Goal: Register for event/course: Sign up to attend an event or enroll in a course

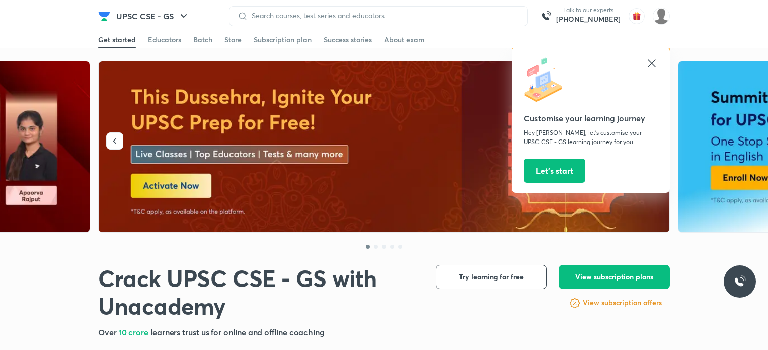
click at [63, 23] on header "UPSC CSE - GS Talk to our experts +91-8585858585 Customise your learning journe…" at bounding box center [384, 16] width 768 height 32
click at [653, 61] on icon at bounding box center [651, 63] width 8 height 8
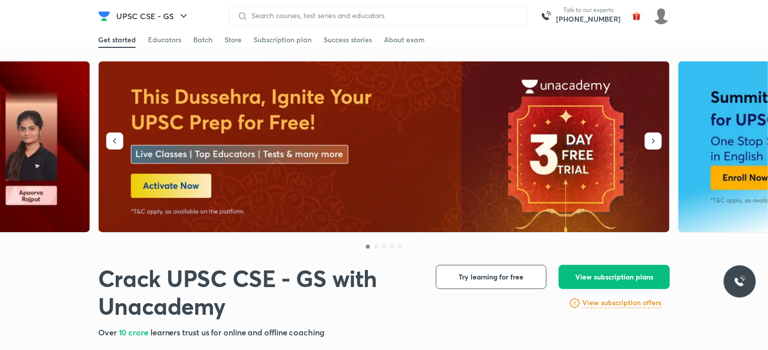
click at [187, 185] on img at bounding box center [384, 146] width 571 height 171
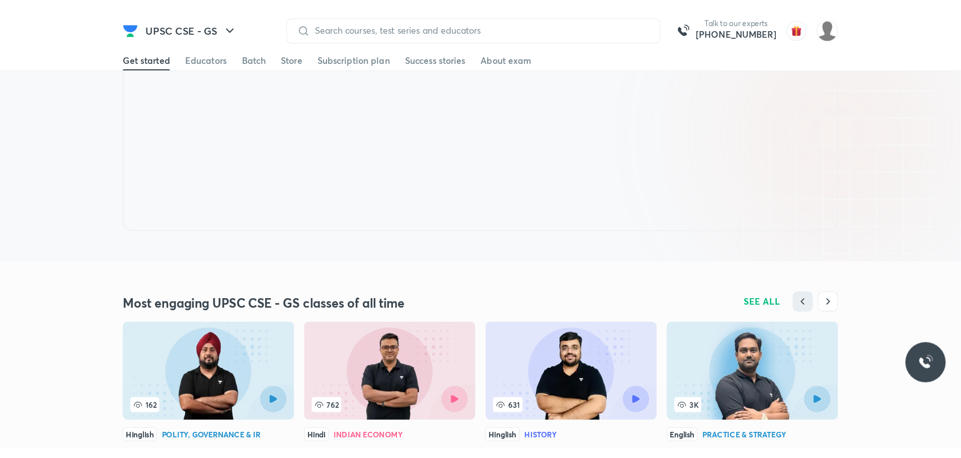
scroll to position [864, 0]
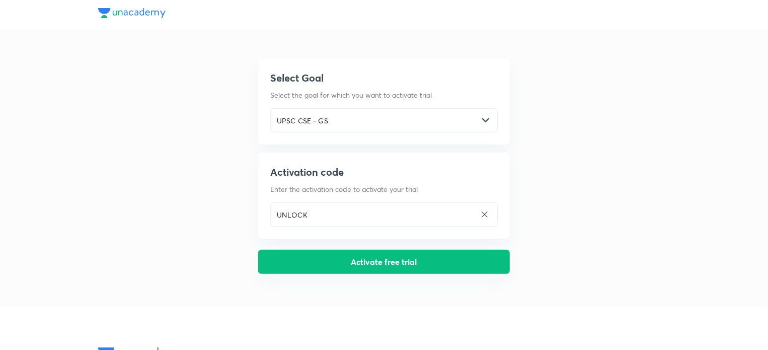
click at [360, 262] on button "Activate free trial" at bounding box center [384, 262] width 252 height 24
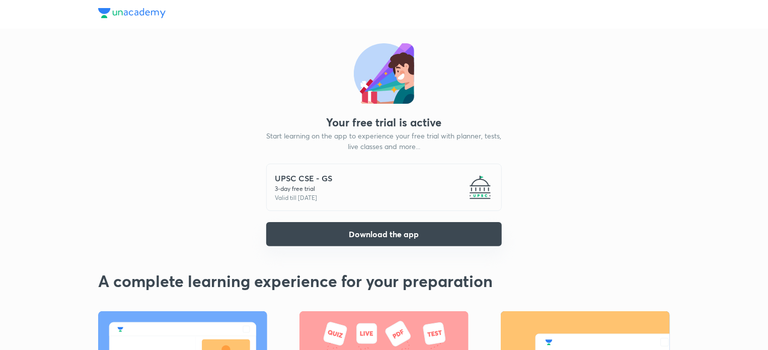
click at [321, 231] on button "Download the app" at bounding box center [383, 234] width 235 height 24
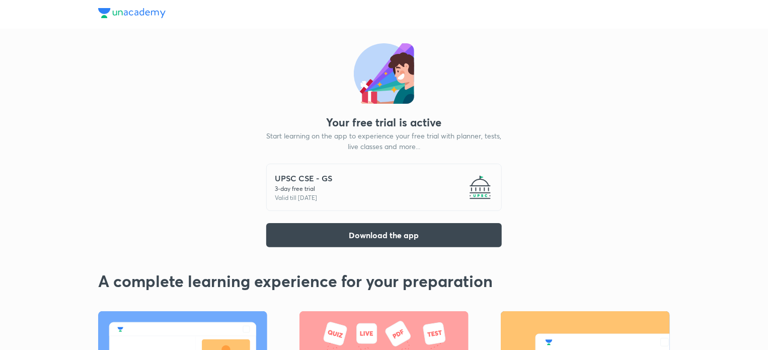
scroll to position [52, 0]
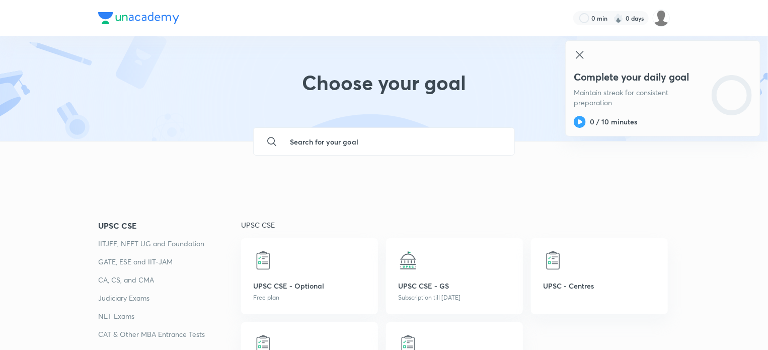
click at [351, 146] on input "text" at bounding box center [394, 141] width 224 height 27
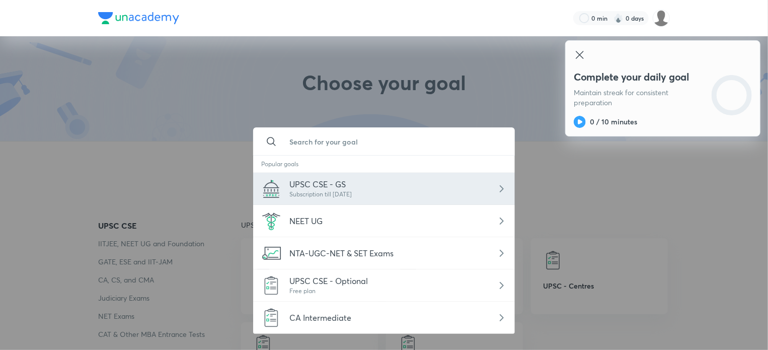
click at [324, 185] on span "UPSC CSE - GS" at bounding box center [317, 184] width 56 height 11
type input "UPSC CSE - GS"
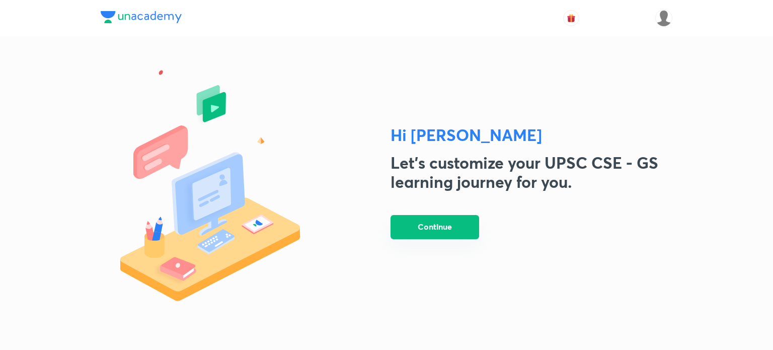
click at [451, 224] on button "Continue" at bounding box center [434, 227] width 89 height 24
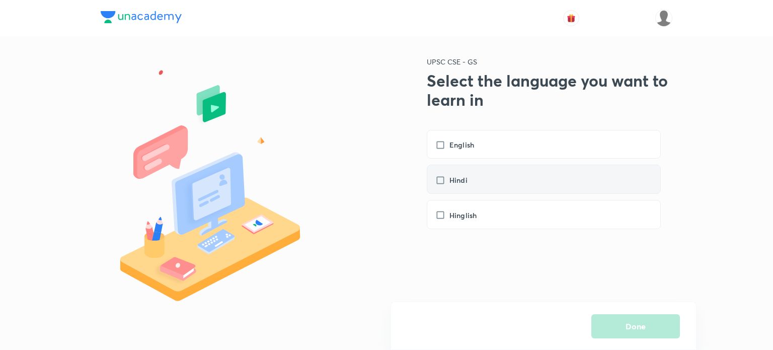
click at [465, 178] on h6 "Hindi" at bounding box center [458, 180] width 18 height 11
checkbox input "true"
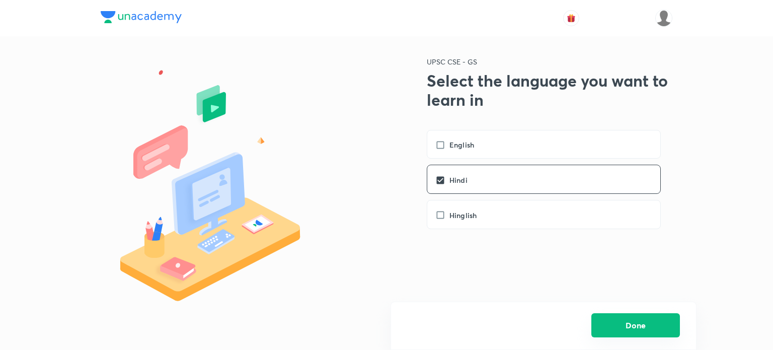
click at [637, 324] on button "Done" at bounding box center [635, 325] width 89 height 24
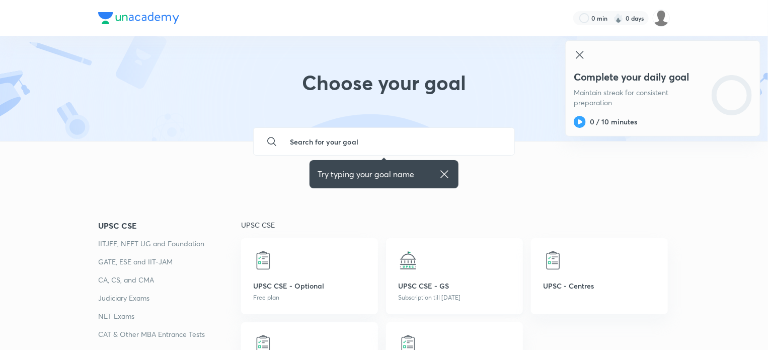
click at [448, 287] on p "UPSC CSE - GS" at bounding box center [454, 285] width 113 height 11
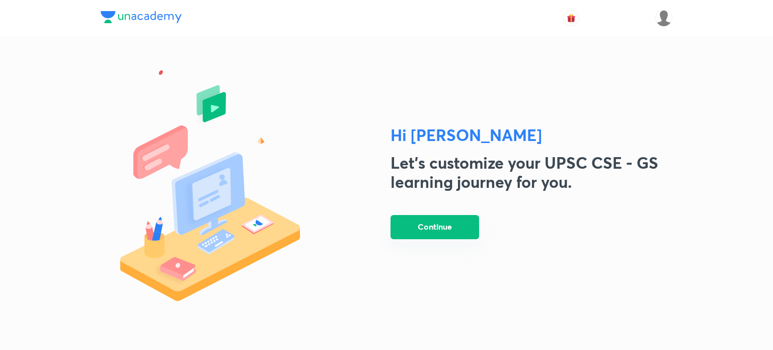
click at [441, 232] on button "Continue" at bounding box center [434, 227] width 89 height 24
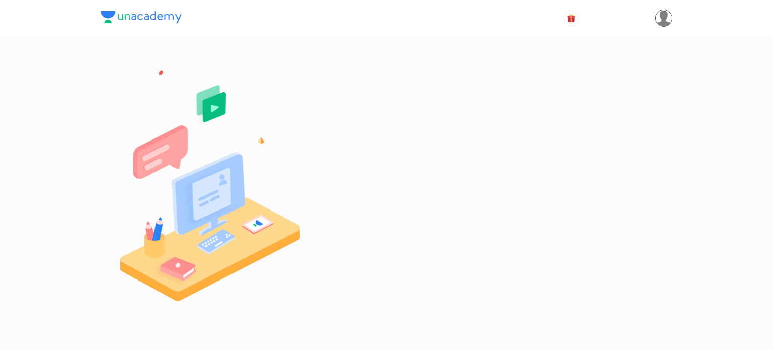
click at [667, 23] on img at bounding box center [663, 18] width 17 height 17
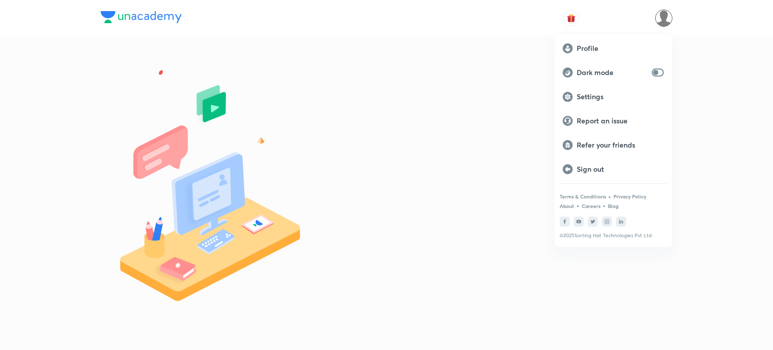
click at [526, 86] on div at bounding box center [386, 175] width 773 height 350
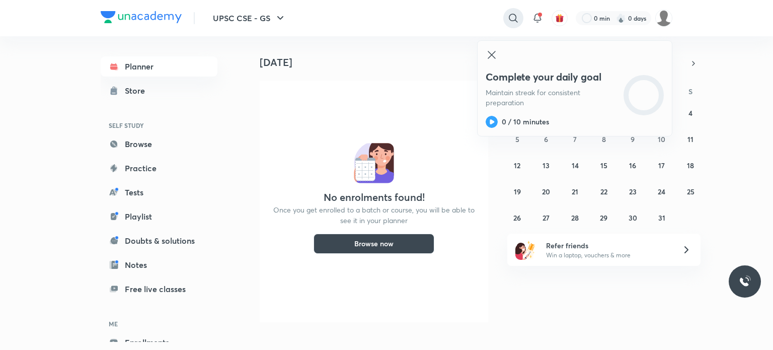
click at [508, 16] on icon at bounding box center [513, 18] width 12 height 12
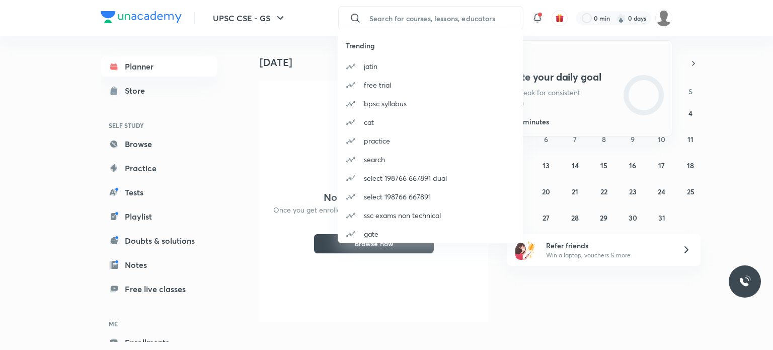
click at [432, 16] on div "Trending jatin free trial bpsc syllabus cat practice search select 198766 66789…" at bounding box center [386, 175] width 773 height 350
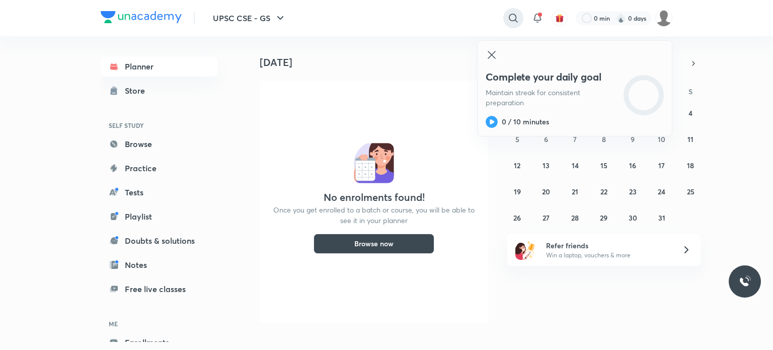
click at [511, 18] on icon at bounding box center [513, 18] width 12 height 12
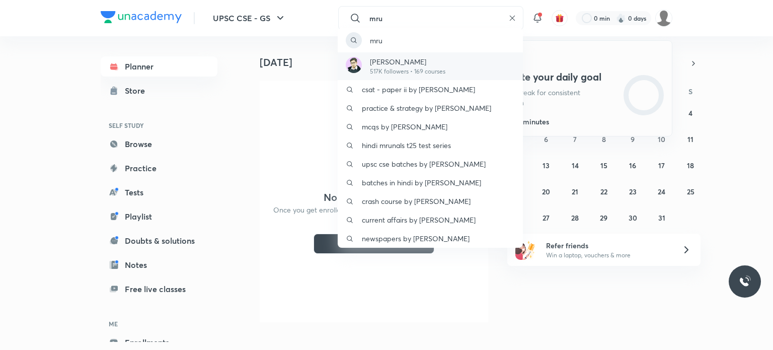
type input "mru"
click at [489, 66] on div "Mrunal Patel 517K followers • 169 courses" at bounding box center [430, 66] width 185 height 28
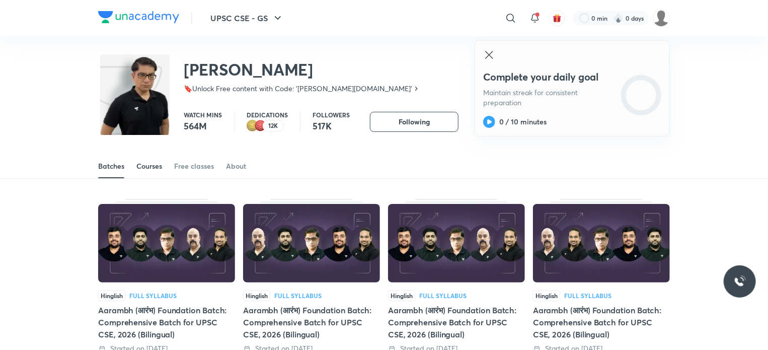
click at [142, 172] on link "Courses" at bounding box center [149, 166] width 26 height 24
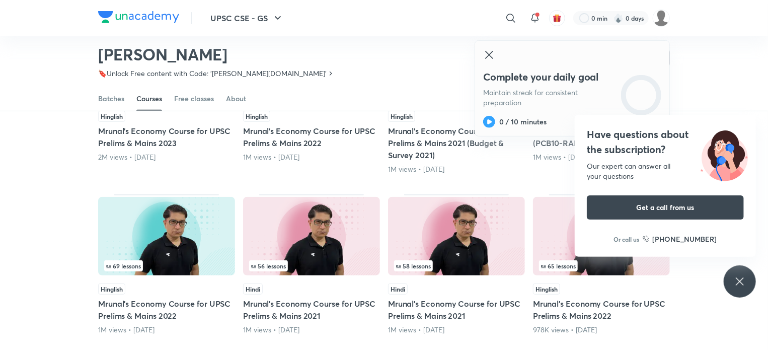
scroll to position [194, 0]
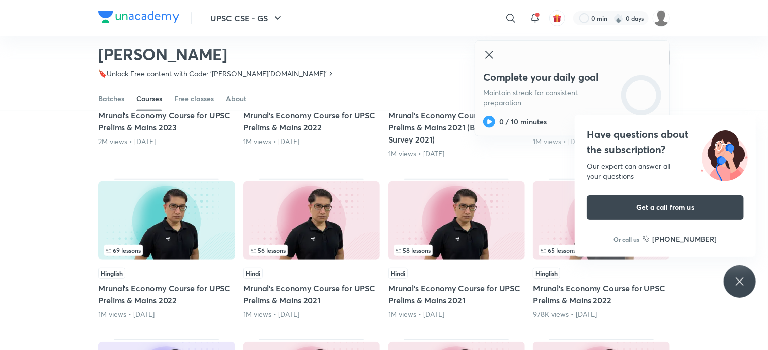
click at [48, 183] on div "Popular Latest 70 lessons Hinglish Mrunal’s Economy Course for UPSC Prelims & M…" at bounding box center [384, 250] width 768 height 592
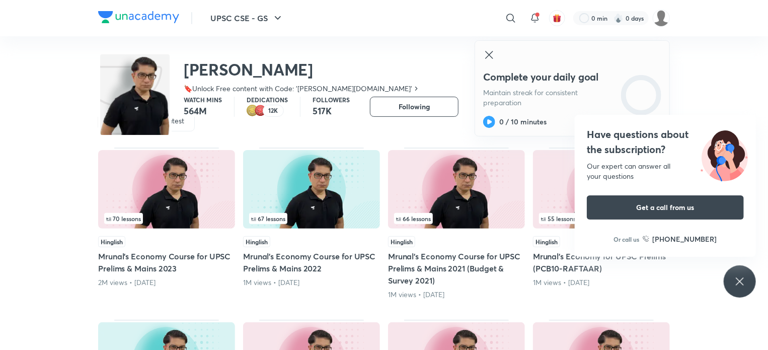
scroll to position [0, 0]
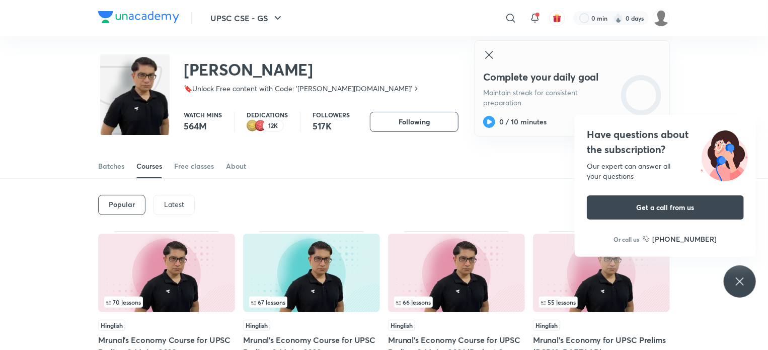
click at [169, 206] on p "Latest" at bounding box center [174, 204] width 20 height 8
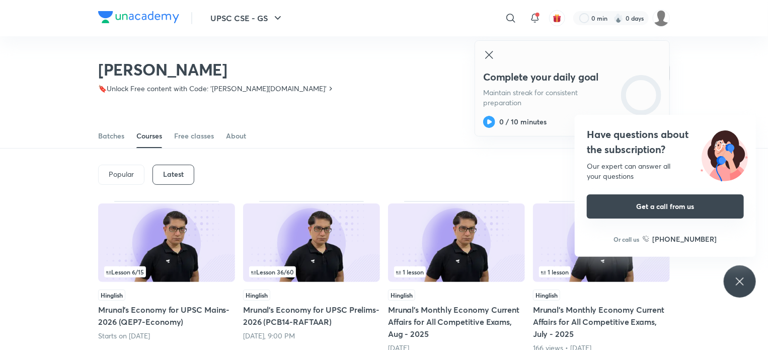
scroll to position [194, 0]
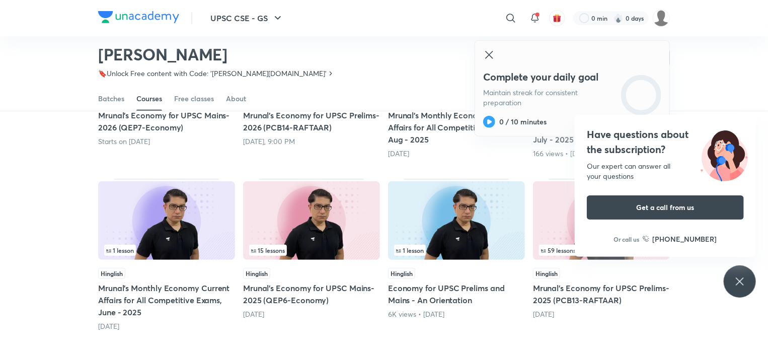
click at [488, 52] on icon at bounding box center [489, 55] width 12 height 12
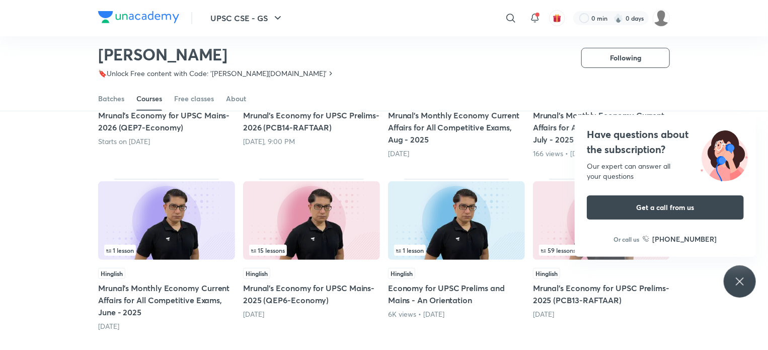
click at [702, 315] on div "Popular Latest Lesson 6 / 15 Hinglish Mrunal’s Economy for UPSC Mains-2026 (QEP…" at bounding box center [384, 256] width 768 height 604
click at [585, 295] on h5 "Mrunal’s Economy for UPSC Prelims-2025 (PCB13-RAFTAAR)" at bounding box center [601, 294] width 137 height 24
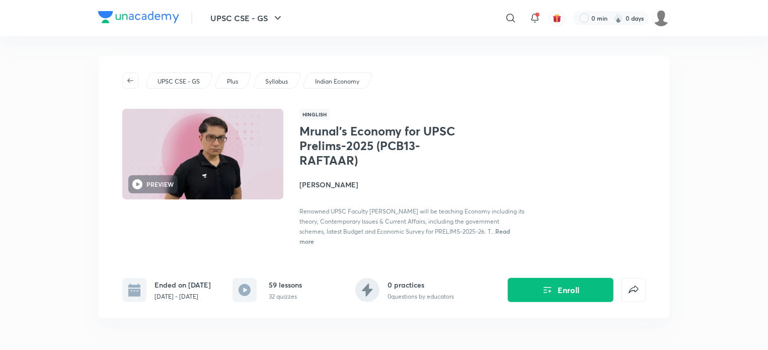
scroll to position [151, 0]
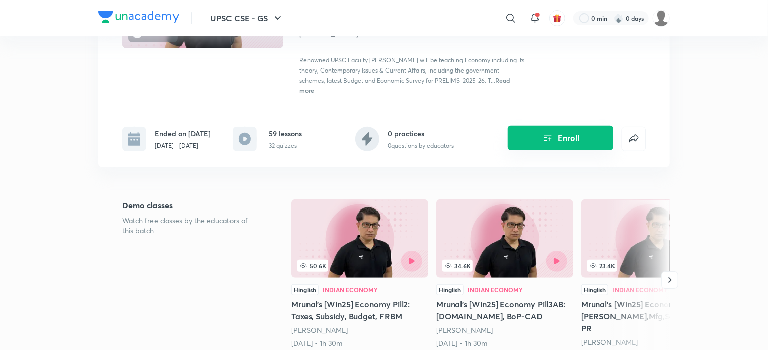
click at [541, 147] on button "Enroll" at bounding box center [561, 138] width 106 height 24
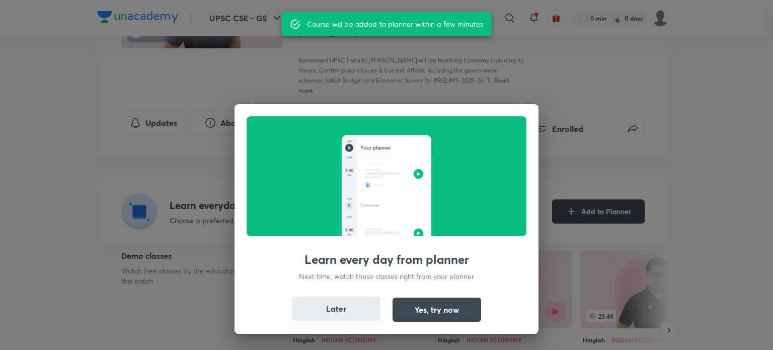
click at [350, 311] on button "Later" at bounding box center [336, 308] width 89 height 24
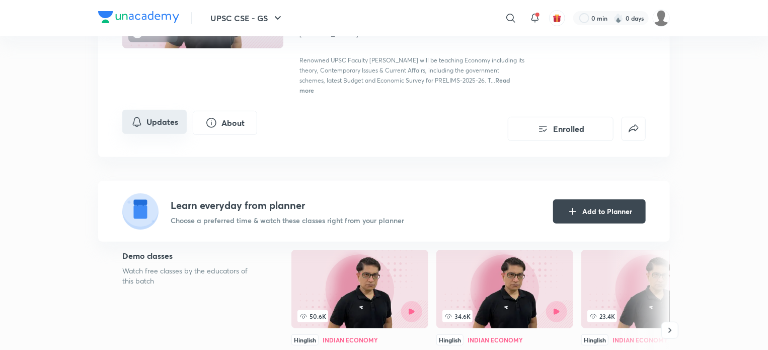
click at [136, 127] on icon "Updates" at bounding box center [137, 122] width 12 height 12
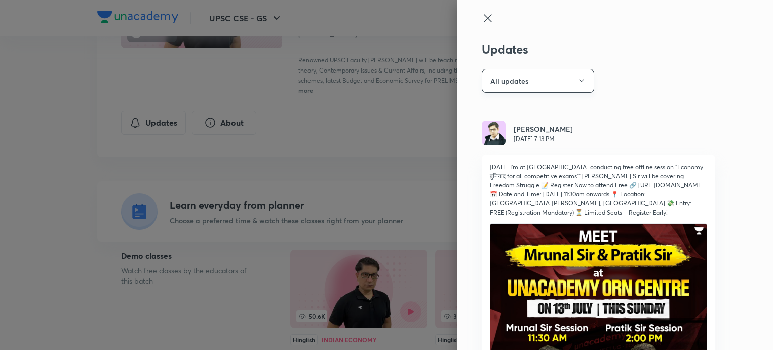
click at [543, 80] on button "All updates" at bounding box center [537, 81] width 113 height 24
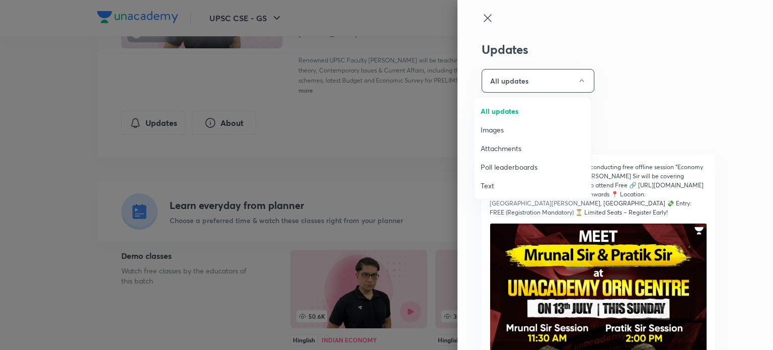
click at [535, 145] on span "Attachments" at bounding box center [532, 148] width 104 height 11
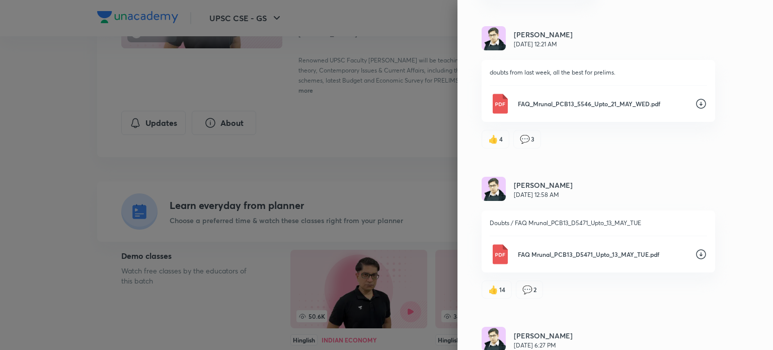
scroll to position [101, 0]
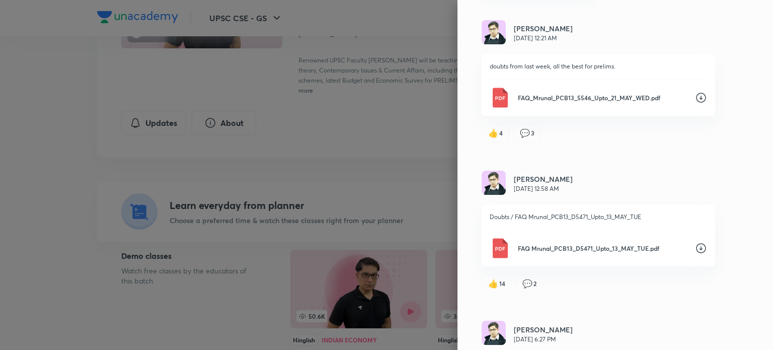
click at [695, 100] on icon at bounding box center [701, 98] width 12 height 12
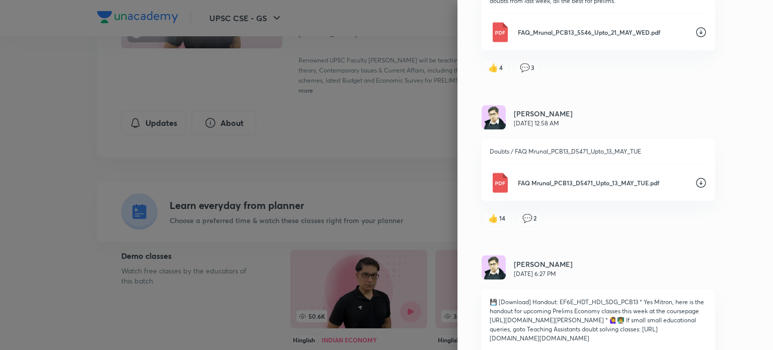
scroll to position [171, 0]
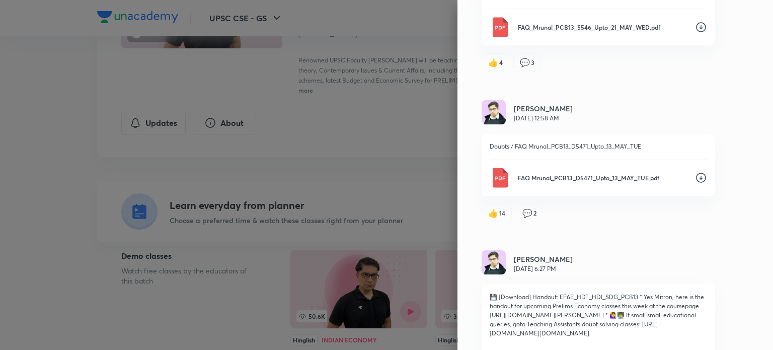
click at [696, 178] on icon at bounding box center [701, 178] width 10 height 10
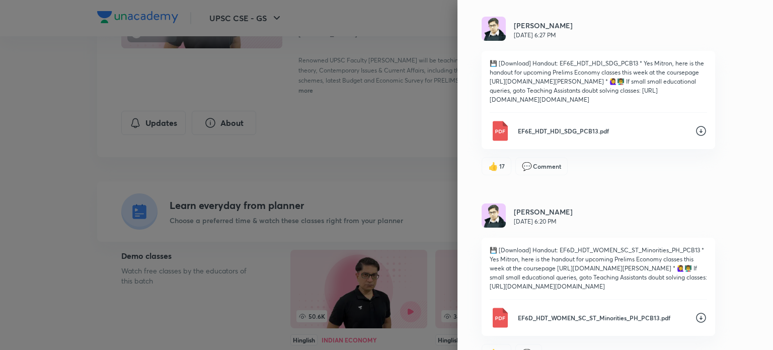
scroll to position [404, 0]
click at [696, 136] on icon at bounding box center [701, 131] width 10 height 10
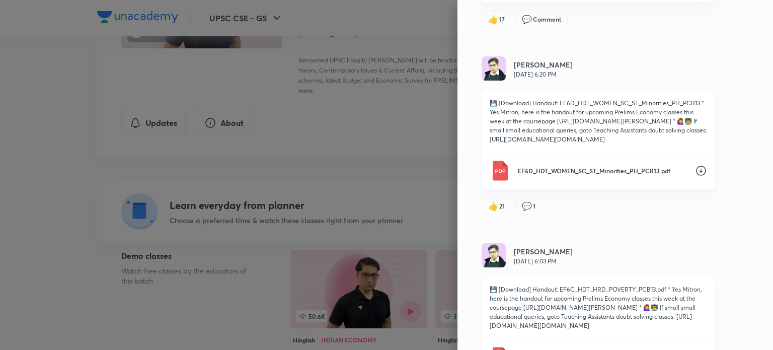
scroll to position [554, 0]
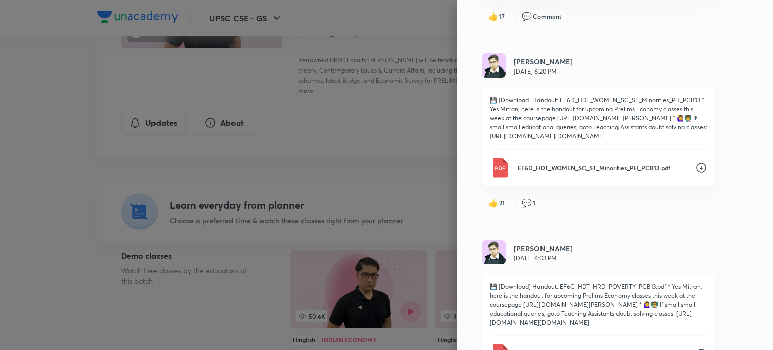
click at [695, 174] on icon at bounding box center [701, 167] width 12 height 12
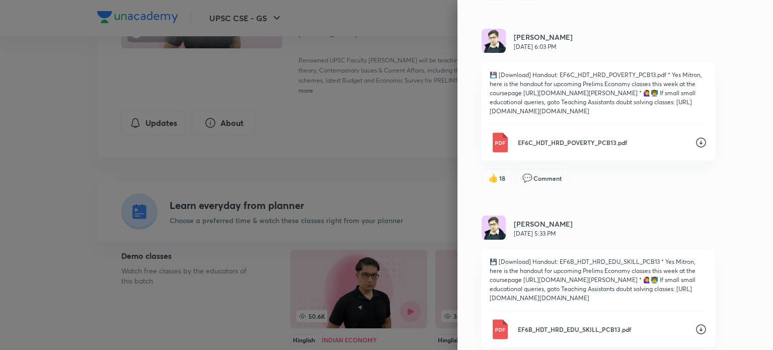
scroll to position [766, 0]
click at [695, 148] on icon at bounding box center [701, 142] width 12 height 12
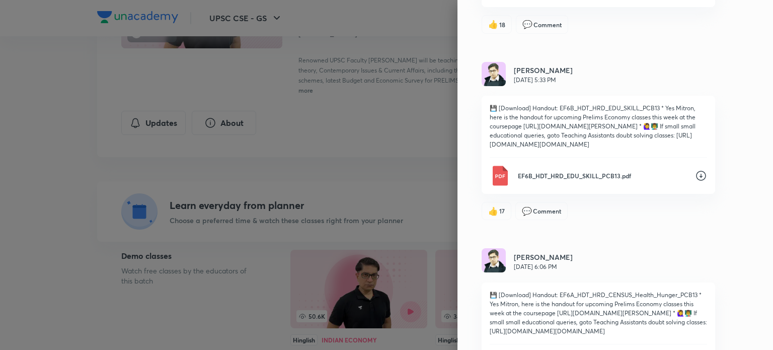
scroll to position [952, 0]
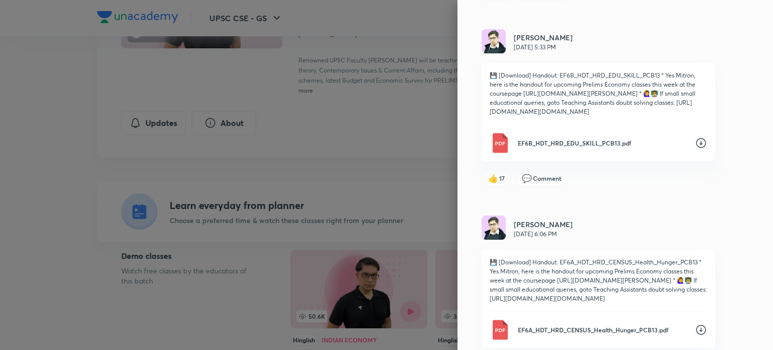
click at [695, 149] on icon at bounding box center [701, 143] width 12 height 12
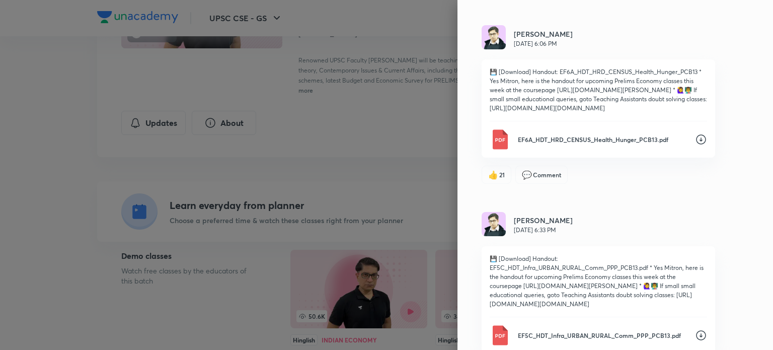
scroll to position [1147, 0]
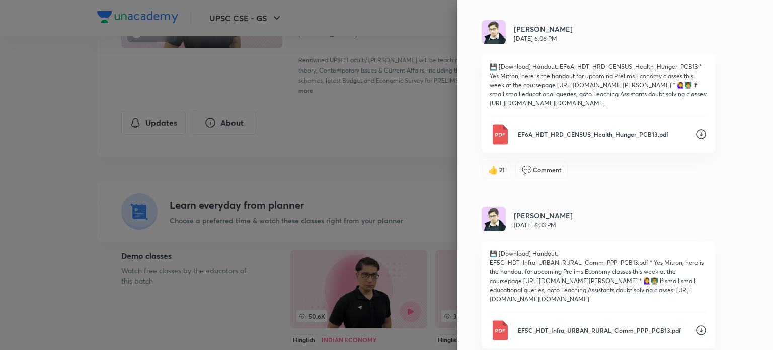
click at [695, 140] on icon at bounding box center [701, 134] width 12 height 12
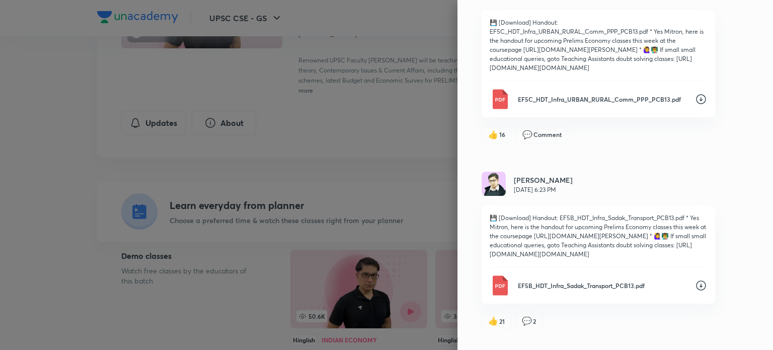
scroll to position [1386, 0]
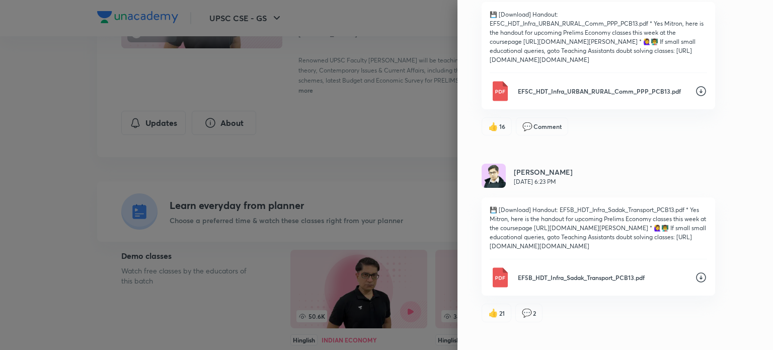
click at [695, 97] on icon at bounding box center [701, 91] width 12 height 12
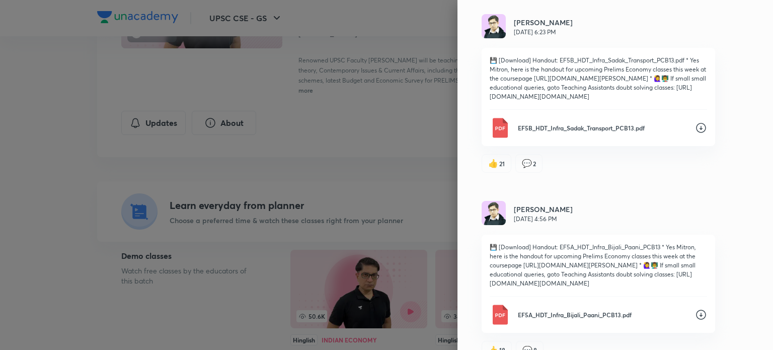
scroll to position [1564, 0]
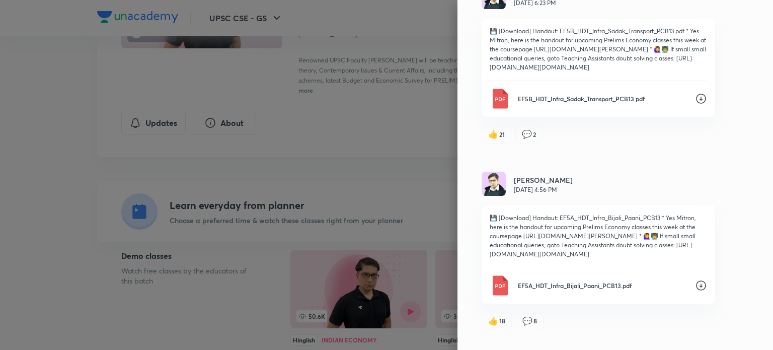
click at [695, 105] on icon at bounding box center [701, 99] width 12 height 12
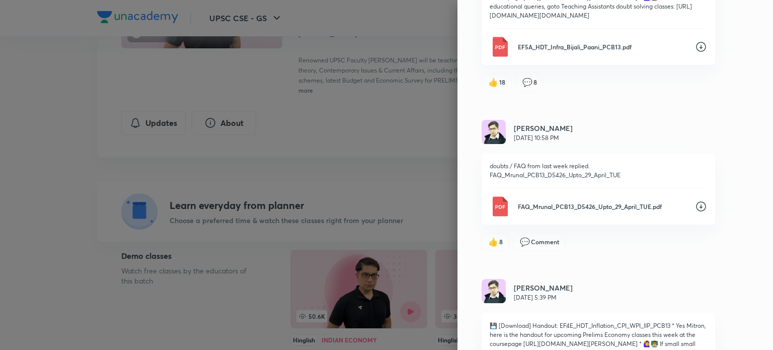
scroll to position [1804, 0]
click at [695, 52] on icon at bounding box center [701, 46] width 12 height 12
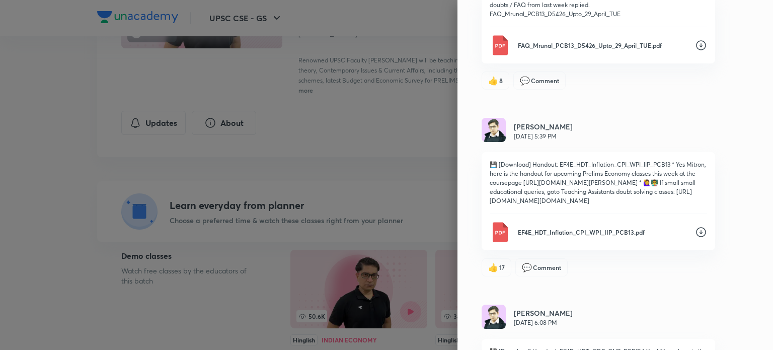
scroll to position [1965, 0]
click at [695, 50] on icon at bounding box center [701, 44] width 12 height 12
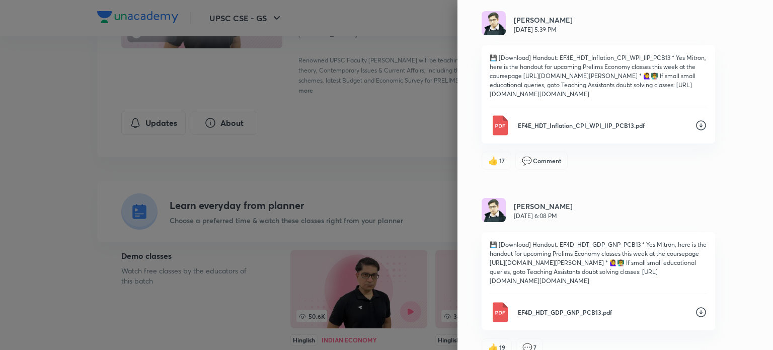
scroll to position [2080, 0]
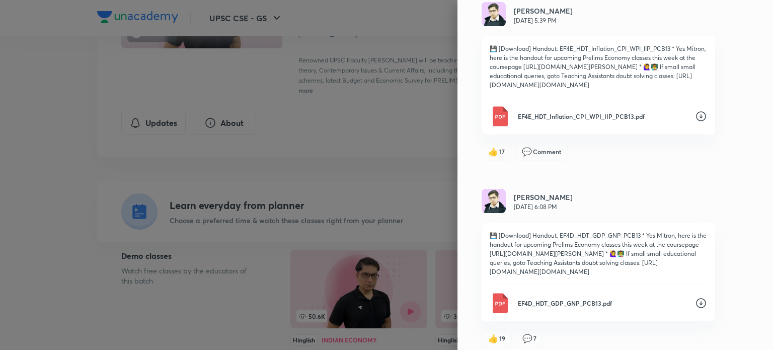
click at [695, 122] on icon at bounding box center [701, 116] width 12 height 12
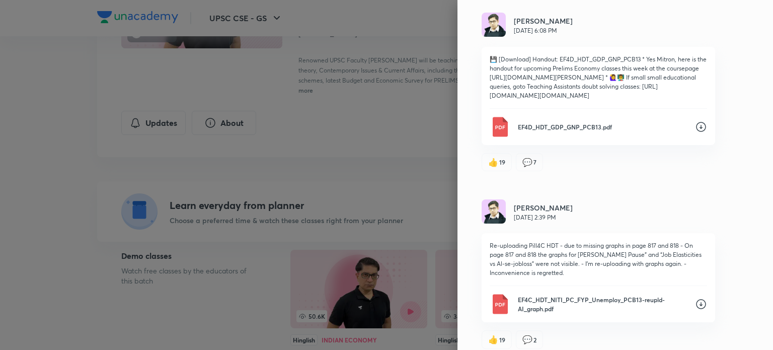
scroll to position [2267, 0]
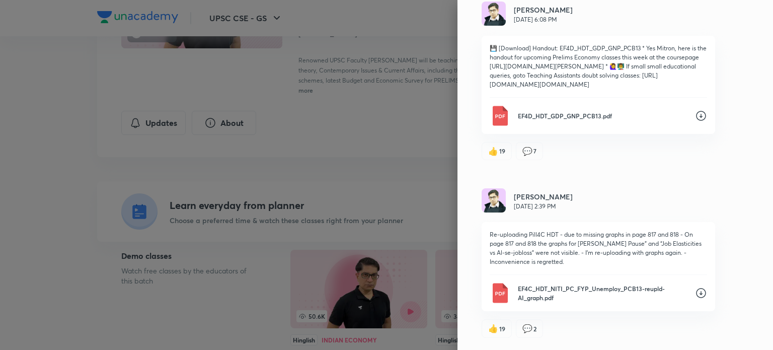
click at [698, 122] on icon at bounding box center [701, 116] width 12 height 12
click at [726, 266] on div "Updates Attachments Mrunal Patel May 22, 12:21 AM doubts from last week, all th…" at bounding box center [614, 175] width 315 height 350
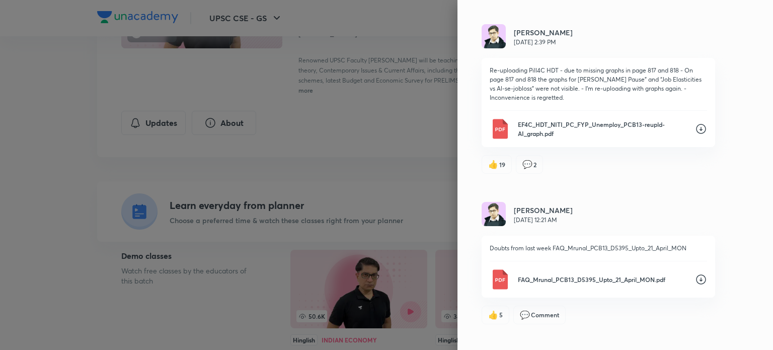
scroll to position [2440, 0]
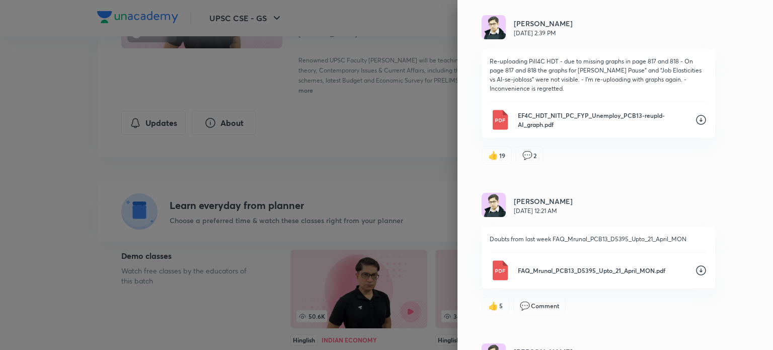
click at [696, 125] on icon at bounding box center [701, 120] width 10 height 10
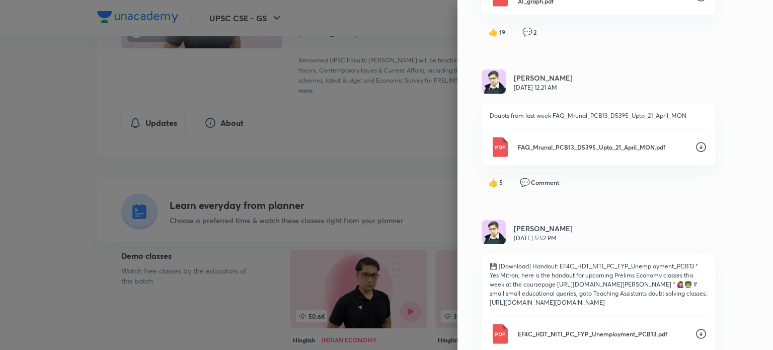
scroll to position [2565, 0]
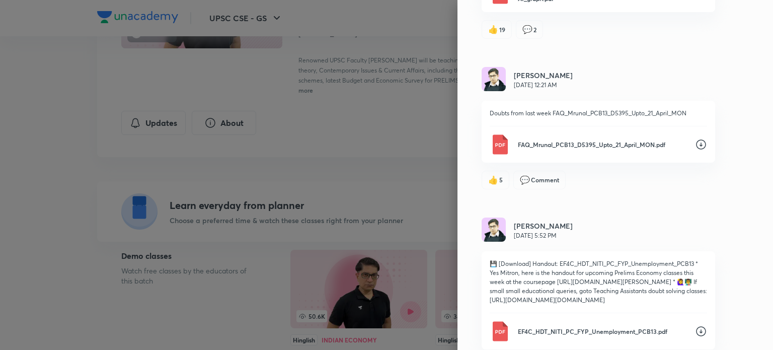
click at [695, 150] on icon at bounding box center [701, 144] width 12 height 12
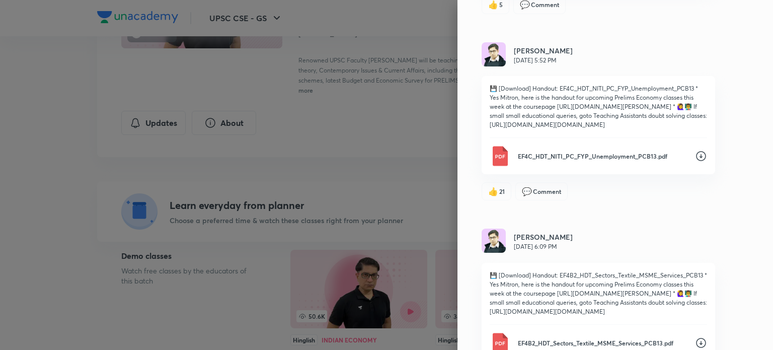
scroll to position [2742, 0]
click at [696, 159] on icon at bounding box center [701, 154] width 10 height 10
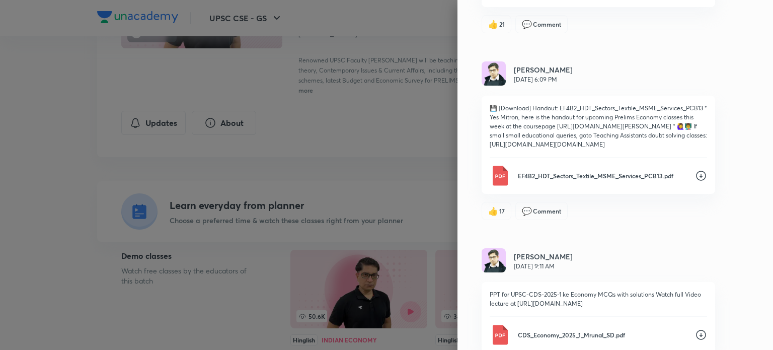
scroll to position [2907, 0]
click at [695, 182] on icon at bounding box center [701, 176] width 12 height 12
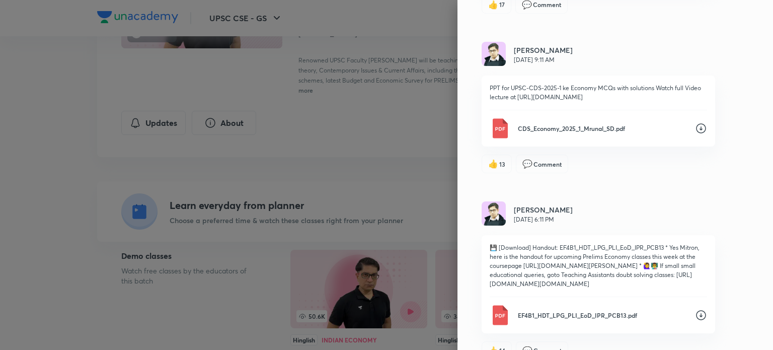
scroll to position [3114, 0]
click at [695, 134] on icon at bounding box center [701, 128] width 12 height 12
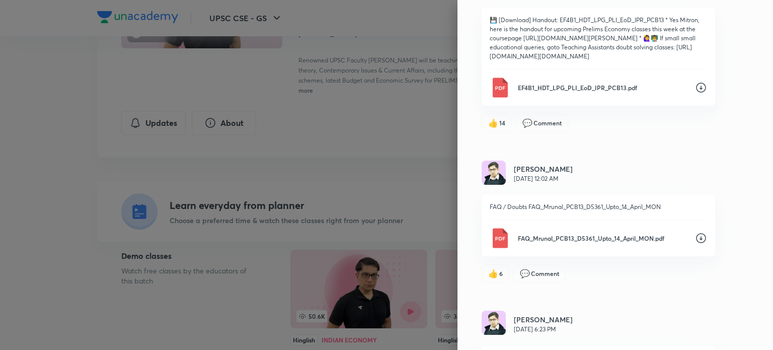
scroll to position [3341, 0]
click at [695, 94] on icon at bounding box center [701, 87] width 12 height 12
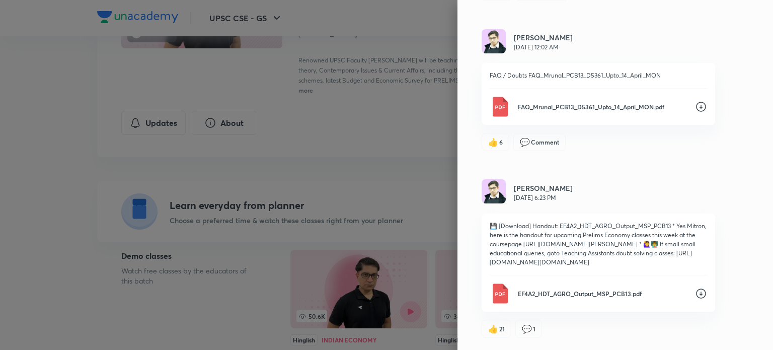
scroll to position [3539, 0]
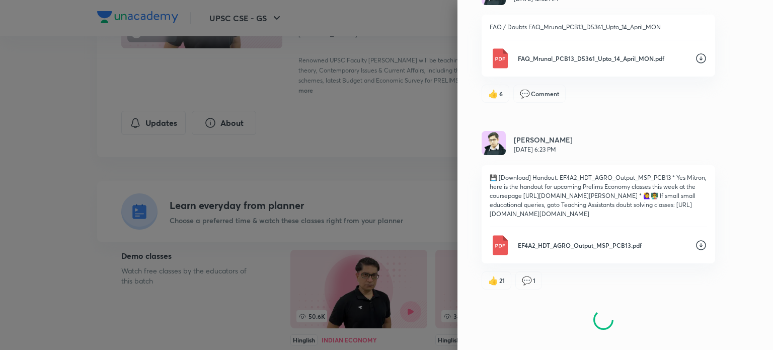
click at [695, 64] on icon at bounding box center [701, 58] width 12 height 12
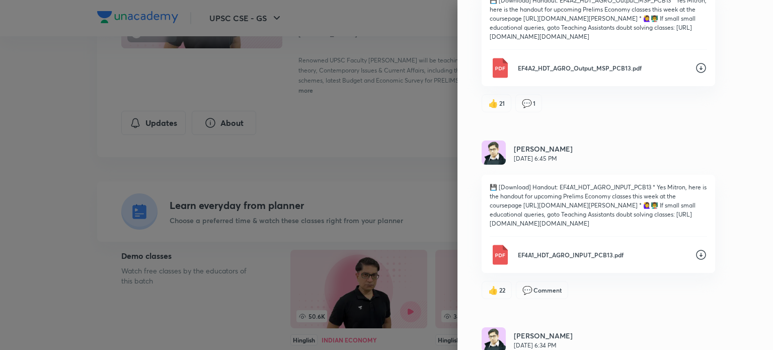
scroll to position [3697, 0]
click at [696, 74] on icon at bounding box center [701, 68] width 12 height 12
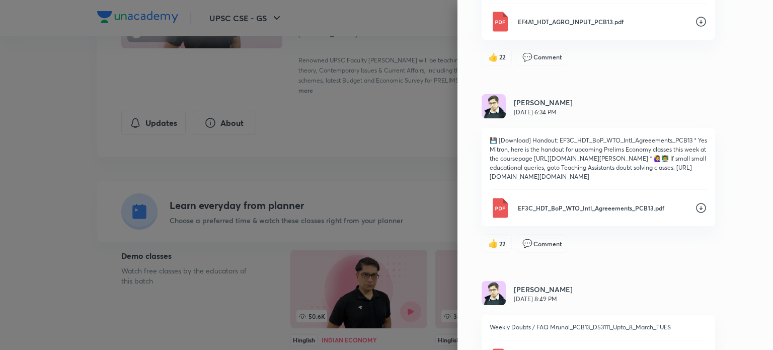
scroll to position [3931, 0]
click at [695, 27] on icon at bounding box center [701, 21] width 12 height 12
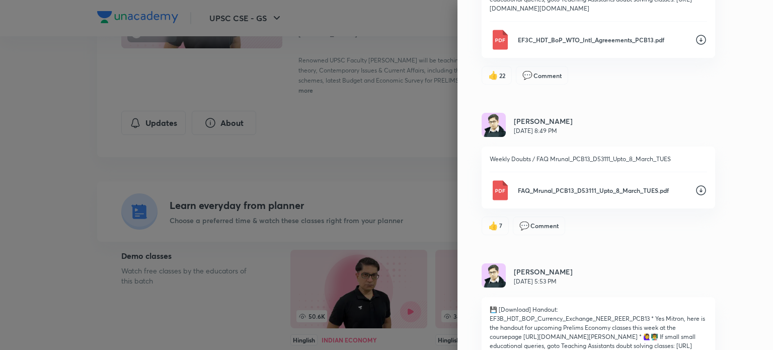
scroll to position [4109, 0]
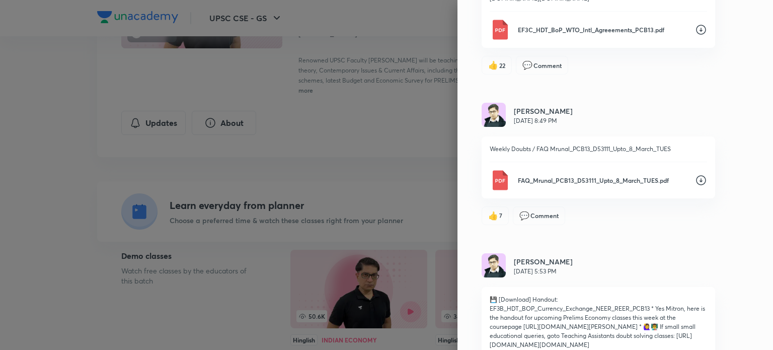
click at [695, 36] on icon at bounding box center [701, 30] width 12 height 12
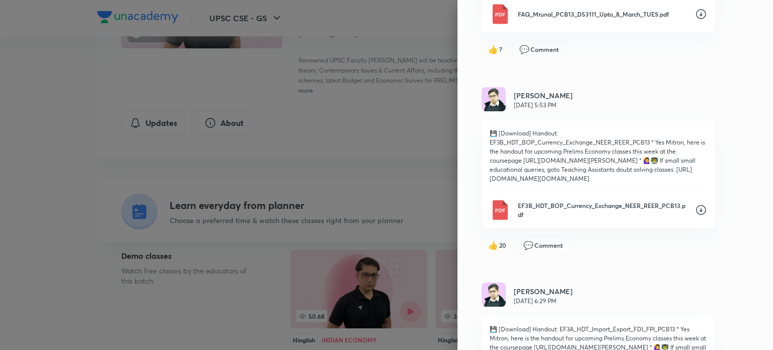
scroll to position [4300, 0]
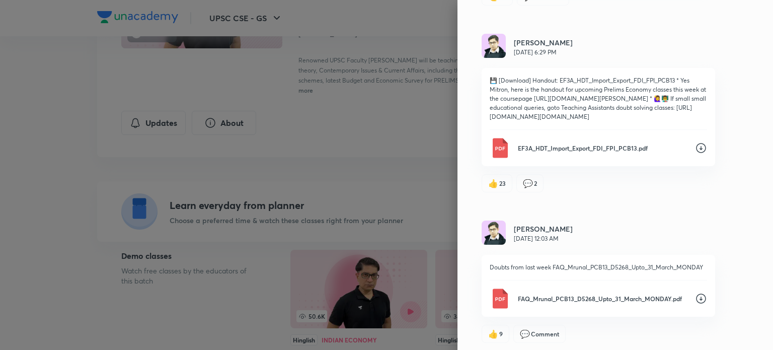
scroll to position [4531, 0]
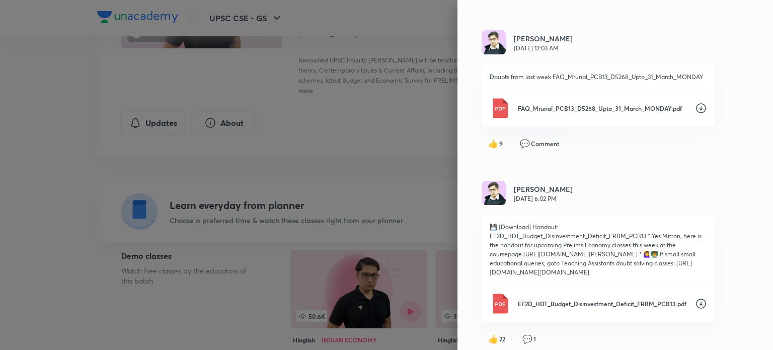
scroll to position [4713, 0]
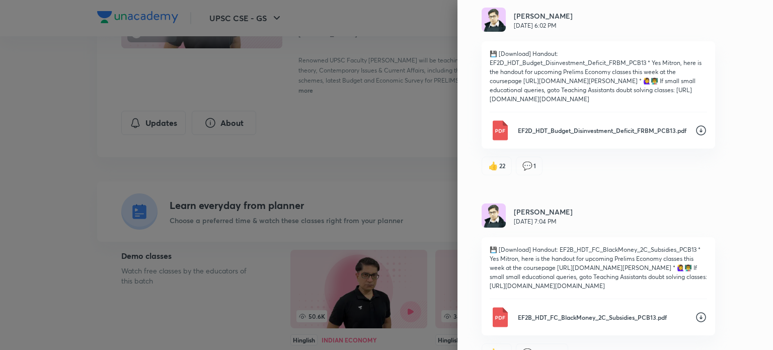
scroll to position [4885, 0]
click at [695, 137] on icon at bounding box center [701, 131] width 12 height 12
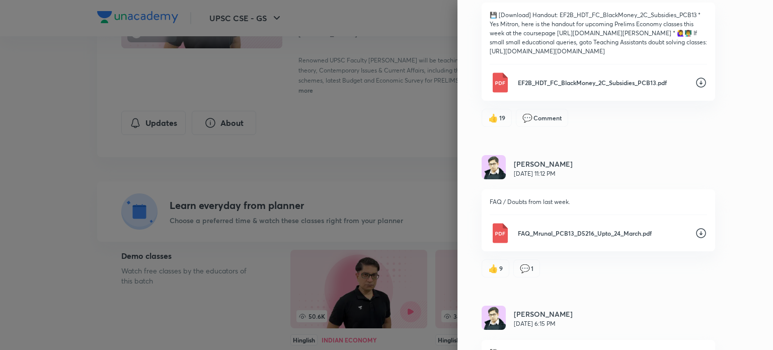
scroll to position [5123, 0]
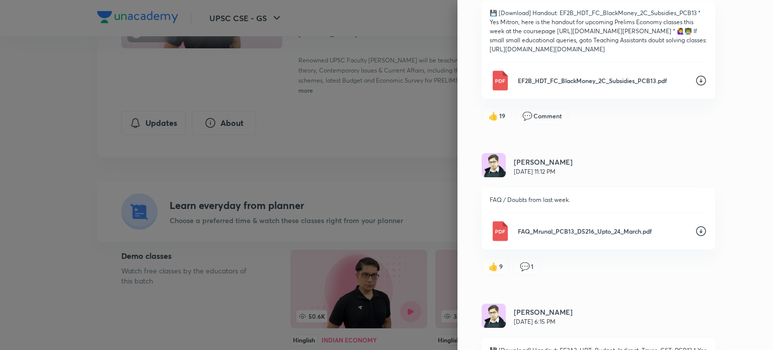
click at [695, 87] on icon at bounding box center [701, 80] width 12 height 12
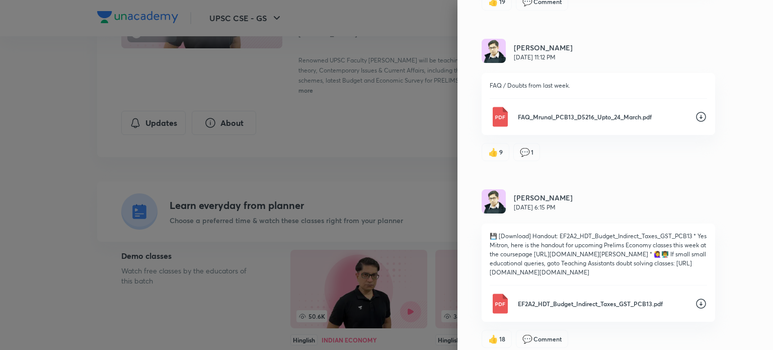
scroll to position [5240, 0]
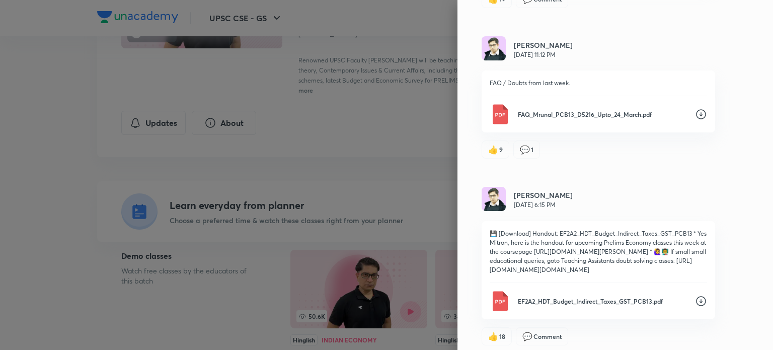
click at [695, 120] on icon at bounding box center [701, 114] width 12 height 12
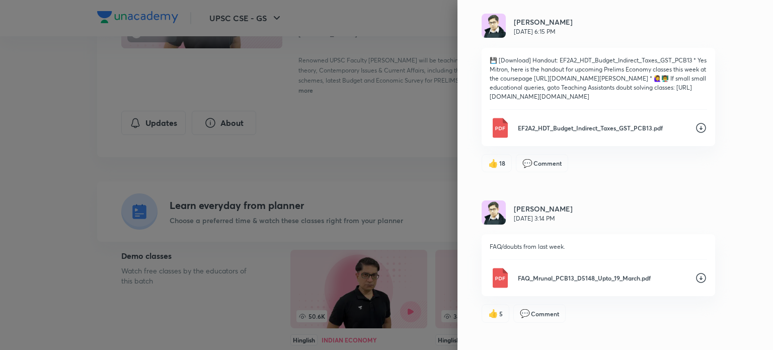
scroll to position [5415, 0]
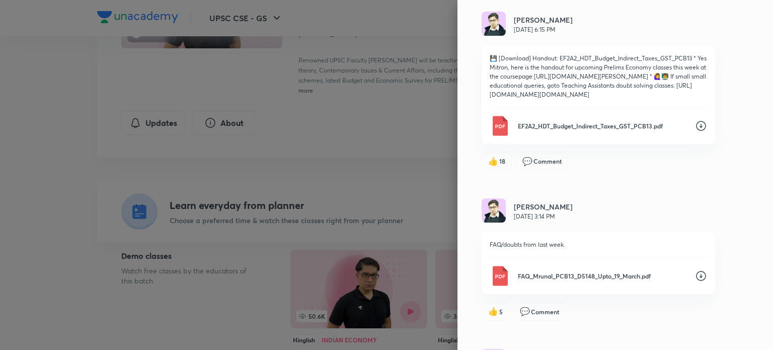
click at [696, 131] on icon at bounding box center [701, 126] width 10 height 10
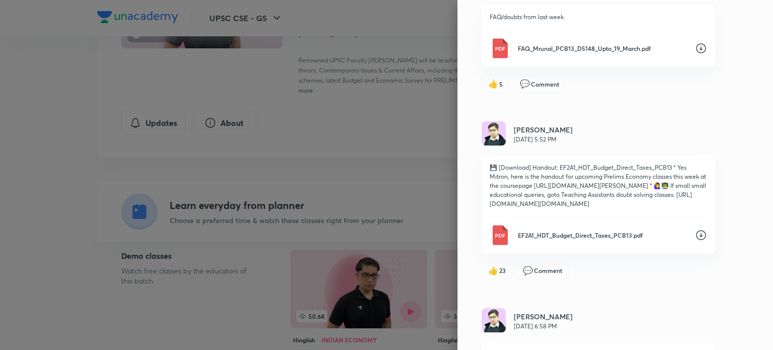
scroll to position [5644, 0]
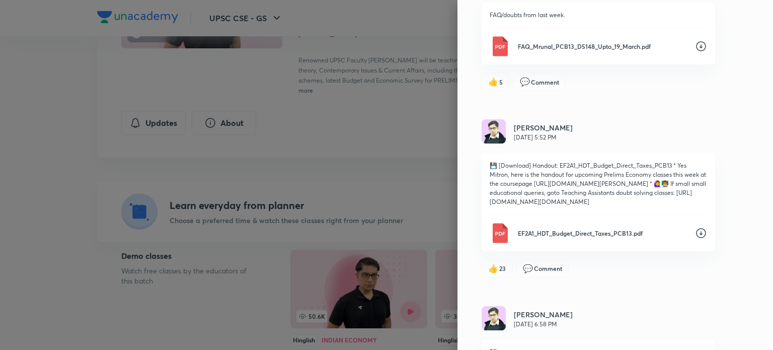
click at [695, 52] on icon at bounding box center [701, 46] width 12 height 12
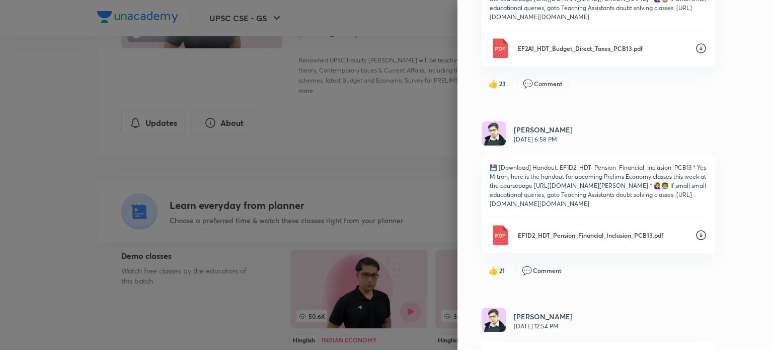
scroll to position [5828, 0]
click at [695, 55] on icon at bounding box center [701, 49] width 12 height 12
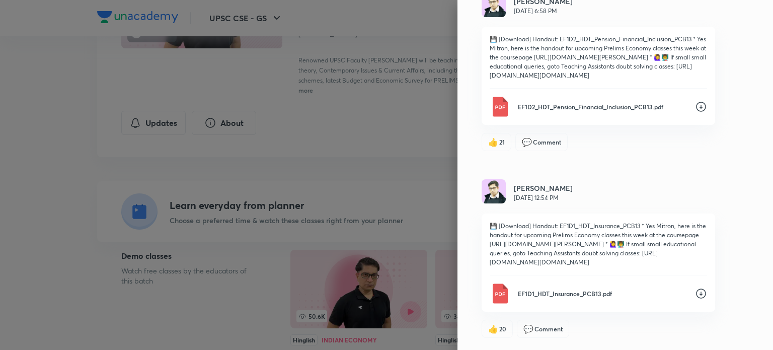
scroll to position [5989, 0]
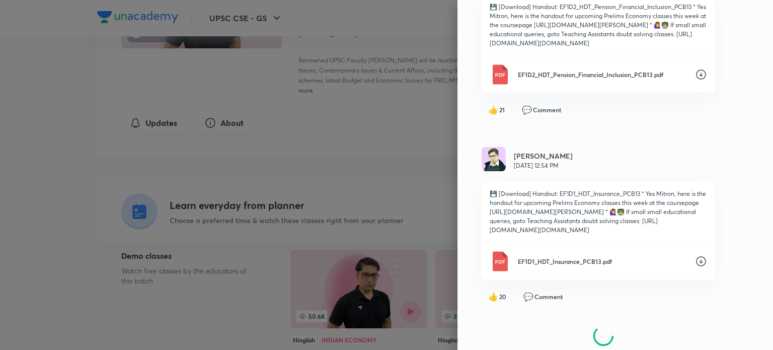
click at [695, 80] on icon at bounding box center [701, 74] width 12 height 12
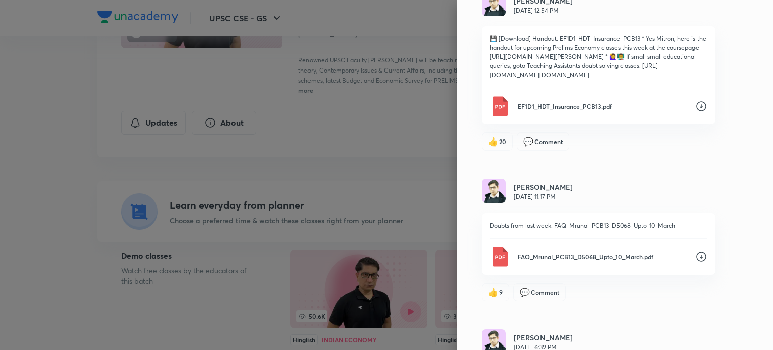
scroll to position [6171, 0]
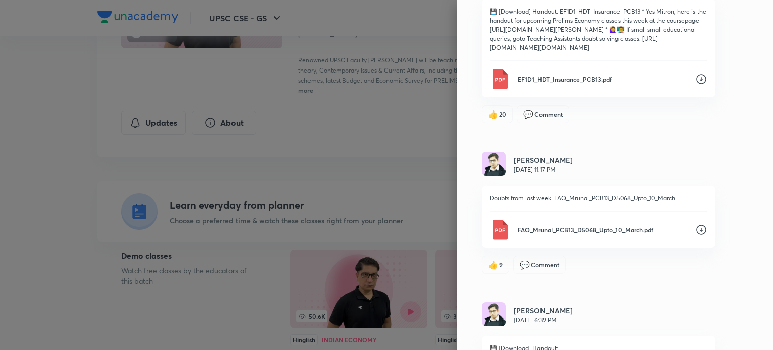
click at [695, 85] on icon at bounding box center [701, 79] width 12 height 12
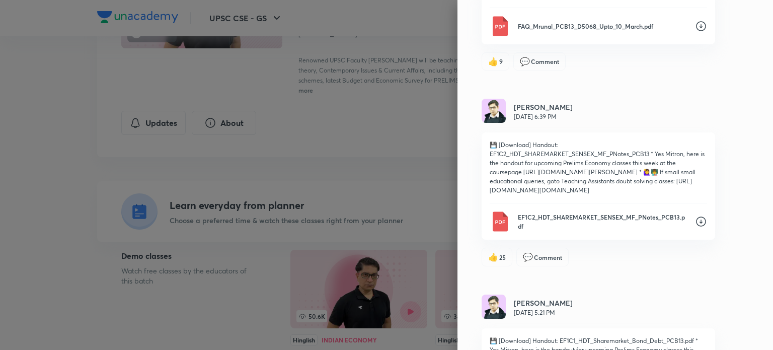
scroll to position [6376, 0]
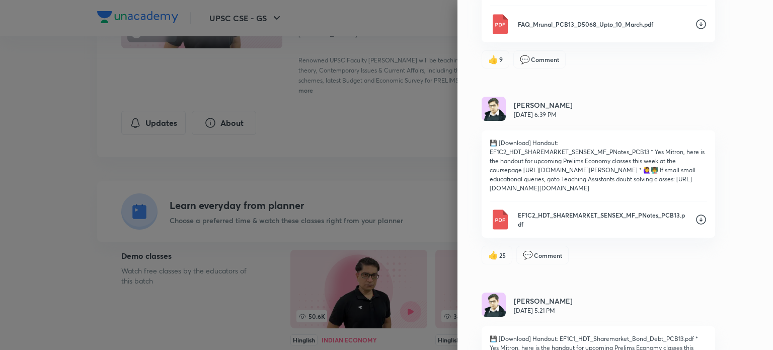
click at [696, 29] on icon at bounding box center [701, 24] width 10 height 10
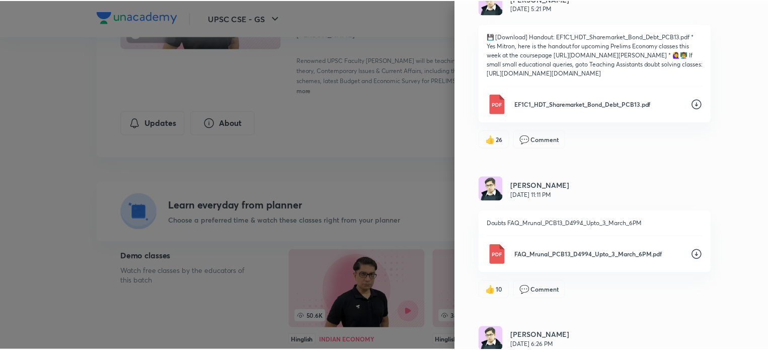
scroll to position [0, 0]
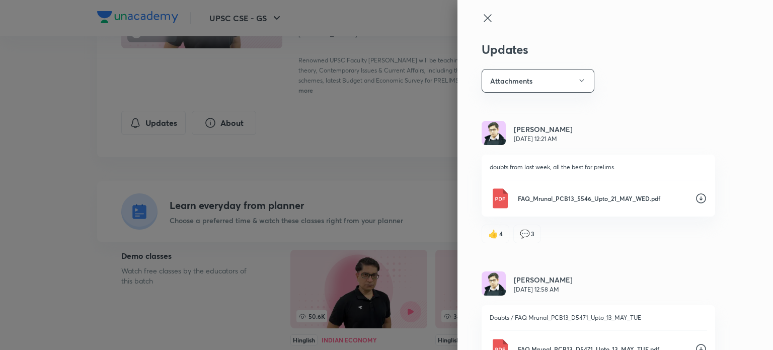
click at [481, 18] on icon at bounding box center [487, 18] width 12 height 12
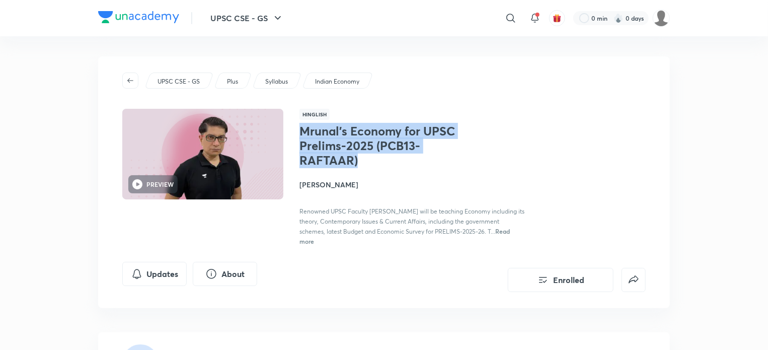
drag, startPoint x: 302, startPoint y: 130, endPoint x: 360, endPoint y: 167, distance: 68.7
click at [360, 165] on h1 "Mrunal’s Economy for UPSC Prelims-2025 (PCB13-RAFTAAR)" at bounding box center [381, 145] width 164 height 43
copy h1 "Mrunal’s Economy for UPSC Prelims-2025 (PCB13-RAFTAAR)"
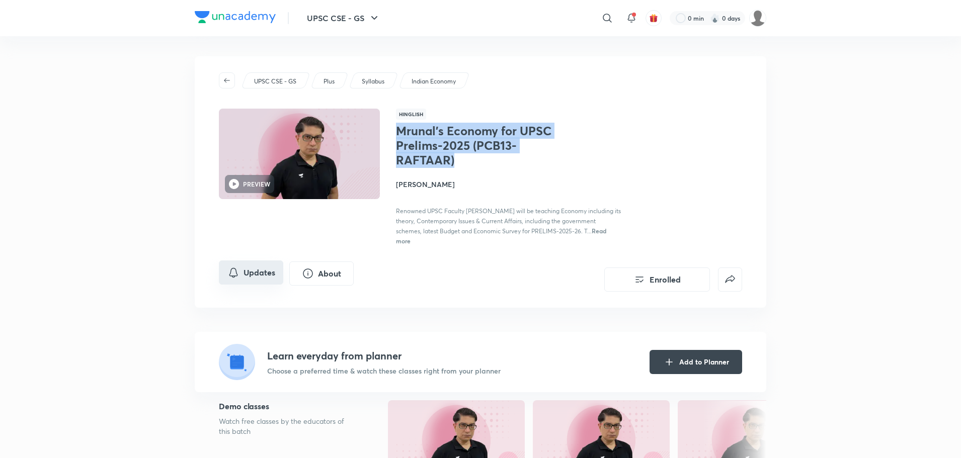
click at [261, 273] on button "Updates" at bounding box center [251, 273] width 64 height 24
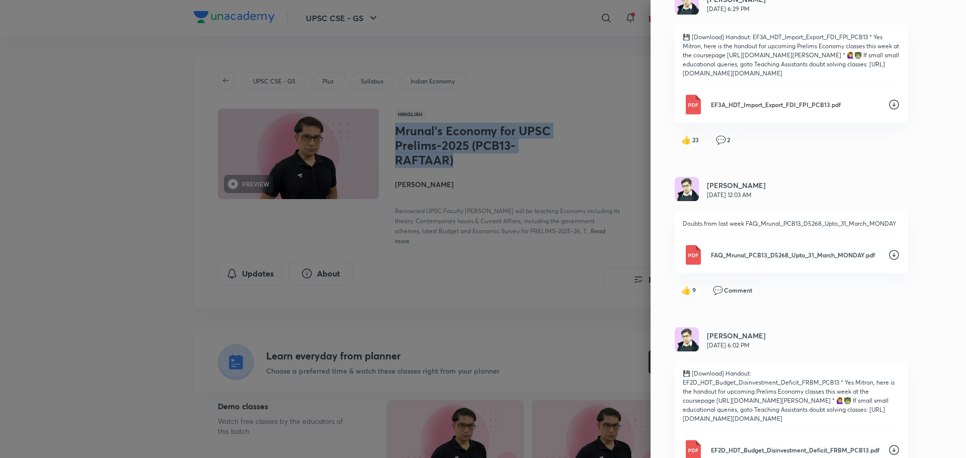
scroll to position [4567, 0]
